Goal: Information Seeking & Learning: Check status

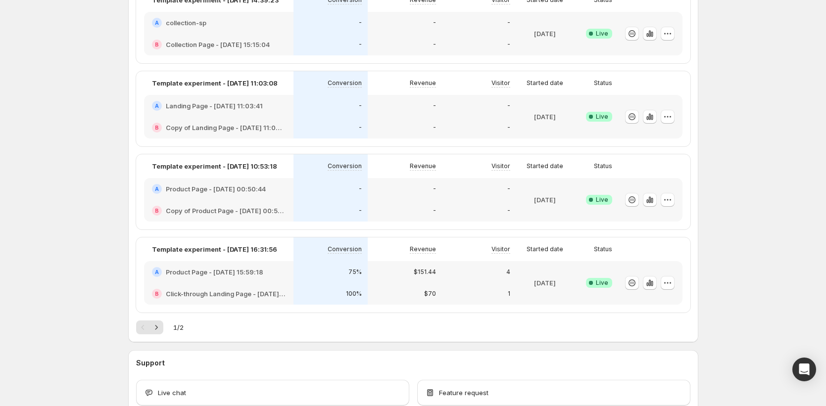
scroll to position [447, 0]
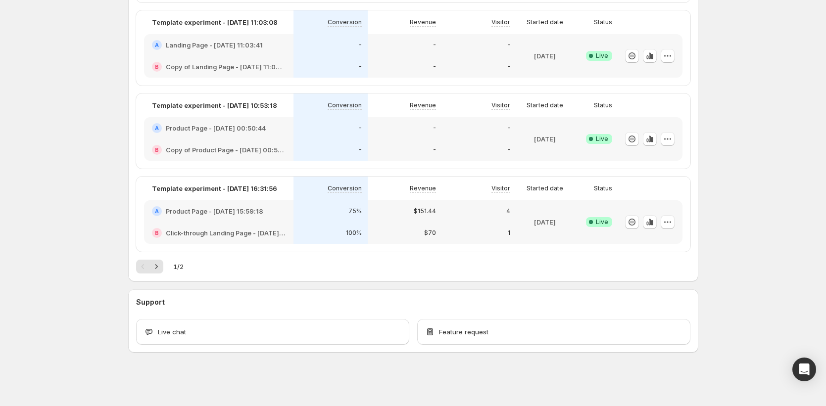
click at [475, 219] on div "4" at bounding box center [479, 211] width 74 height 22
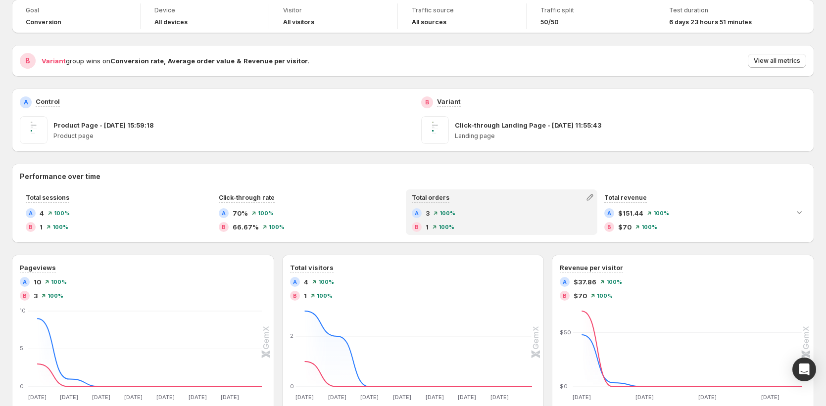
scroll to position [60, 0]
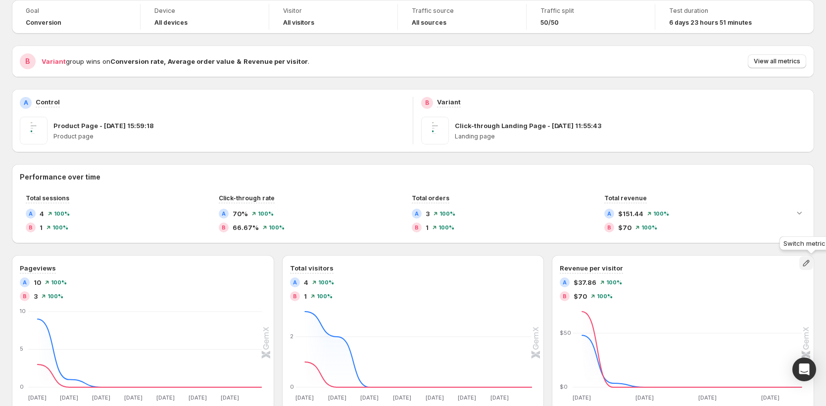
click at [809, 263] on icon "button" at bounding box center [806, 263] width 10 height 10
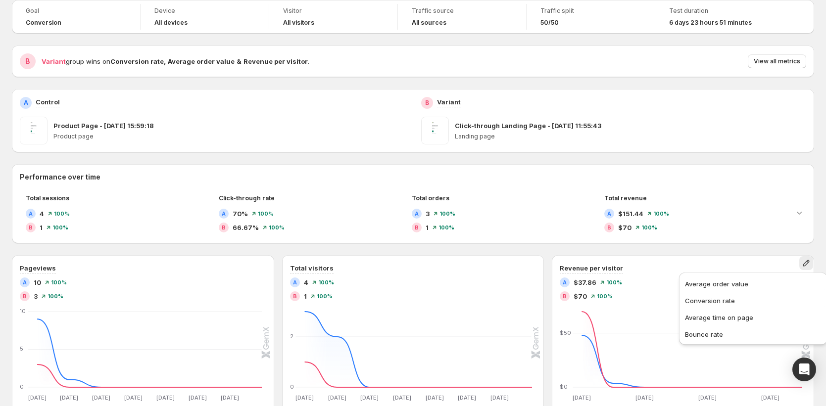
click at [683, 247] on div "Performance over time Total sessions A 4 100% B 1 100% Click-through rate A 70%…" at bounding box center [413, 400] width 802 height 472
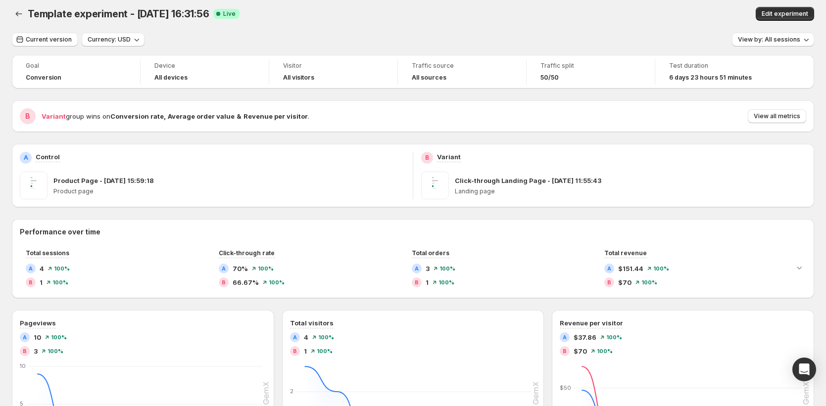
scroll to position [0, 0]
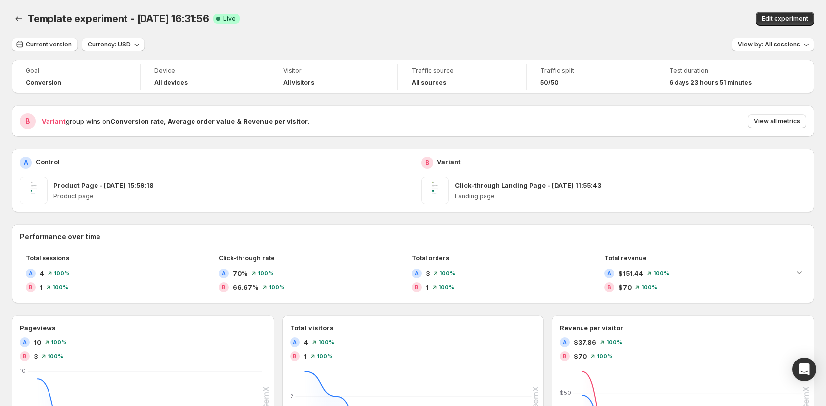
click at [467, 137] on div "Goal Conversion Device All devices Visitor All visitors Traffic source All sour…" at bounding box center [413, 378] width 802 height 636
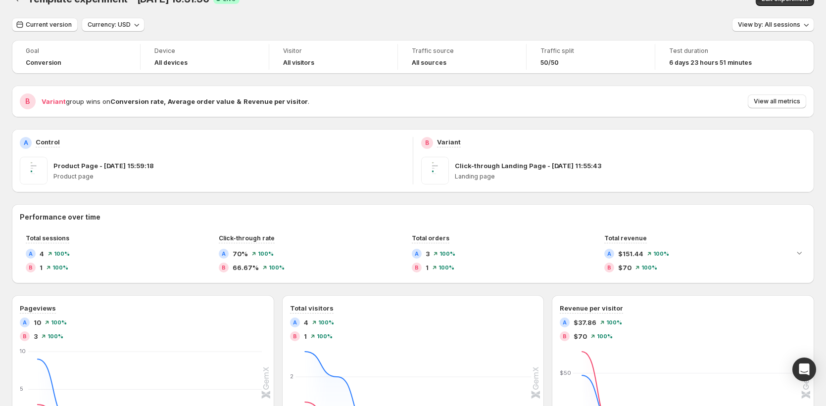
scroll to position [20, 0]
click at [753, 193] on div "Goal Conversion Device All devices Visitor All visitors Traffic source All sour…" at bounding box center [413, 358] width 802 height 636
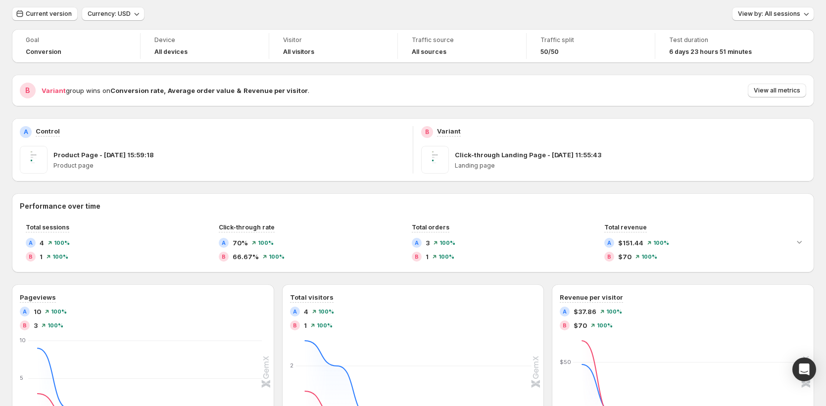
scroll to position [31, 0]
click at [802, 243] on icon "Expand chart" at bounding box center [799, 242] width 5 height 3
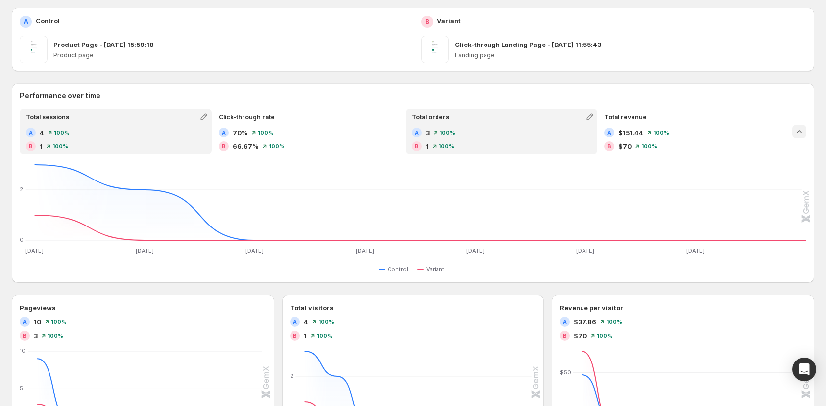
scroll to position [165, 0]
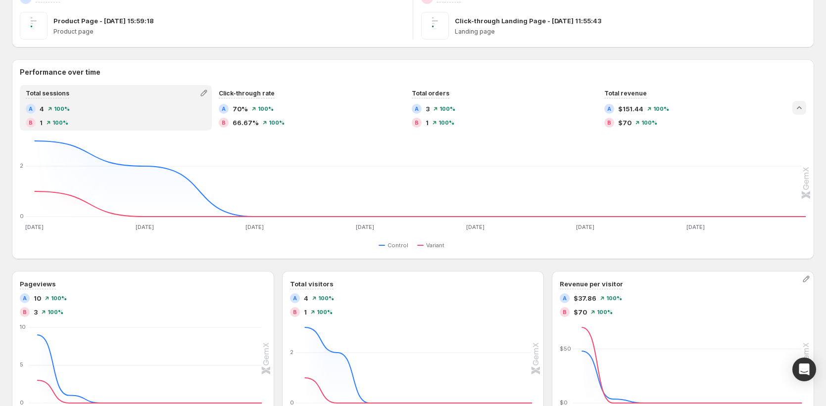
click at [593, 300] on span "$37.86" at bounding box center [585, 299] width 23 height 10
drag, startPoint x: 581, startPoint y: 297, endPoint x: 600, endPoint y: 296, distance: 19.4
click at [600, 296] on div "A $37.86 100%" at bounding box center [683, 299] width 247 height 10
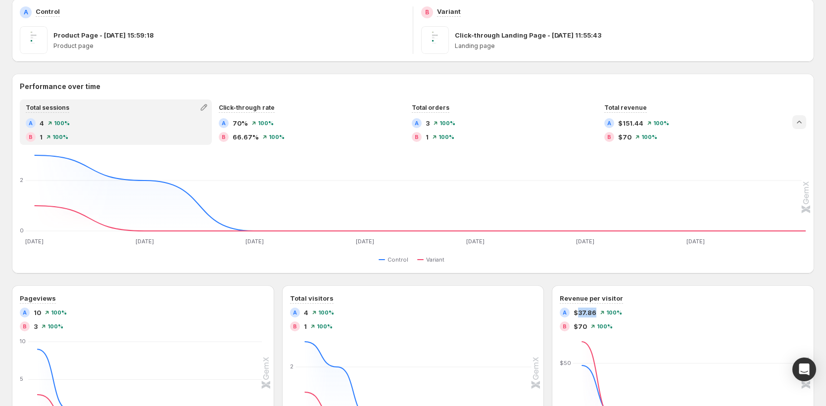
scroll to position [0, 0]
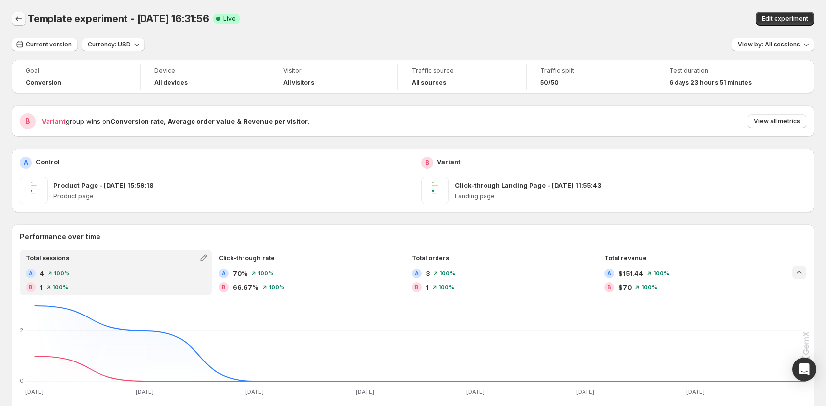
click at [20, 22] on icon "Back" at bounding box center [19, 19] width 10 height 10
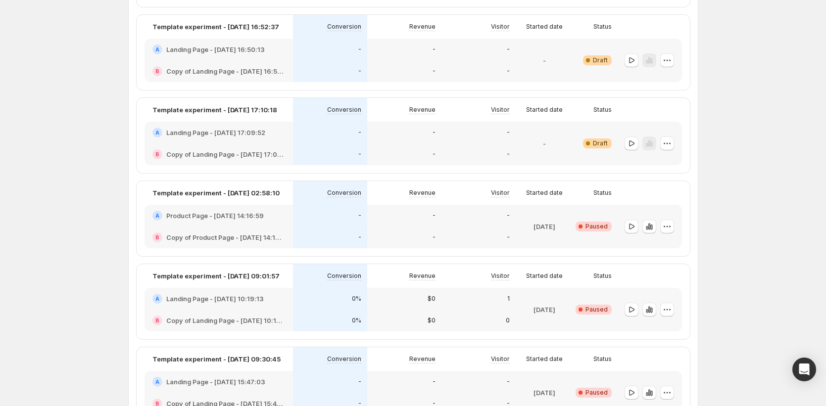
scroll to position [1151, 0]
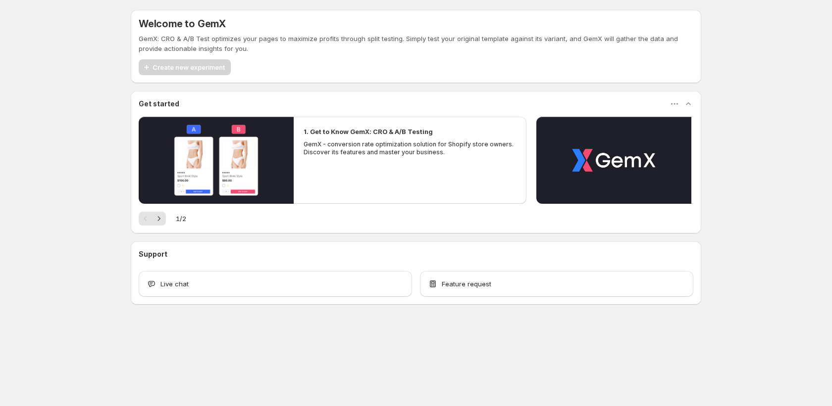
click at [57, 233] on div "Welcome to GemX GemX: CRO & A/B Test optimizes your pages to maximize profits t…" at bounding box center [416, 179] width 832 height 358
